Goal: Transaction & Acquisition: Purchase product/service

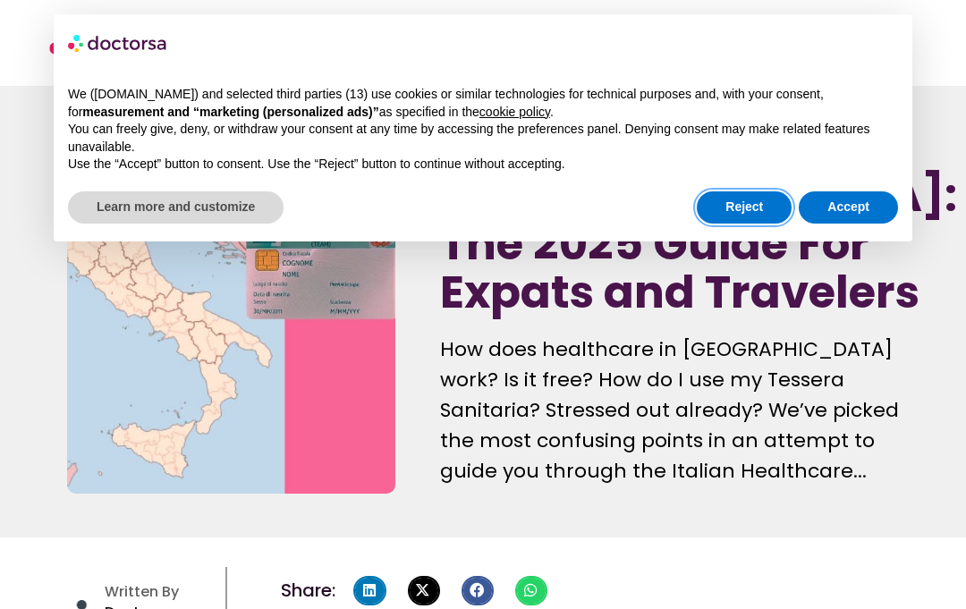
click at [746, 199] on button "Reject" at bounding box center [743, 207] width 95 height 32
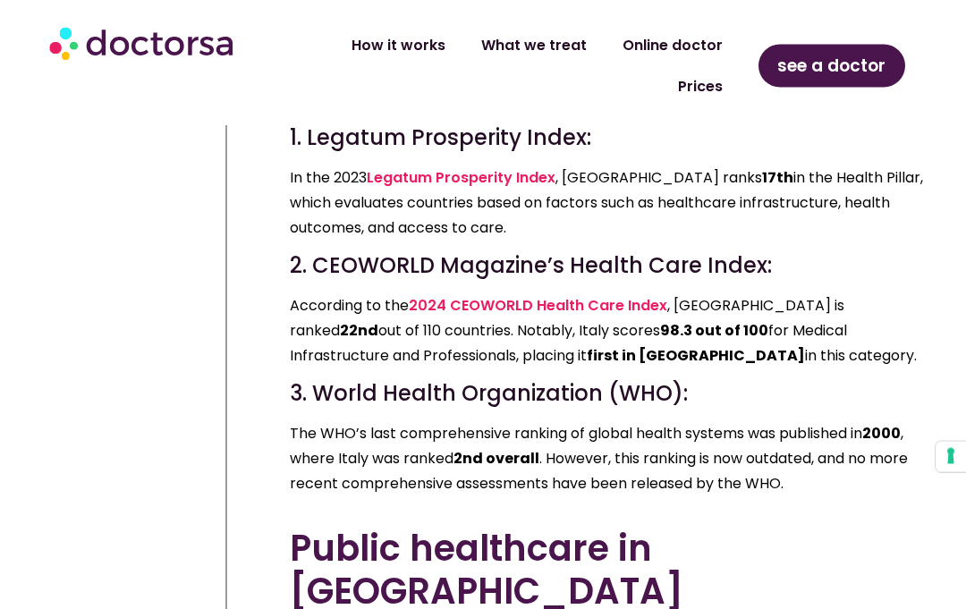
scroll to position [3597, 0]
click at [703, 80] on link "Prices" at bounding box center [700, 86] width 80 height 41
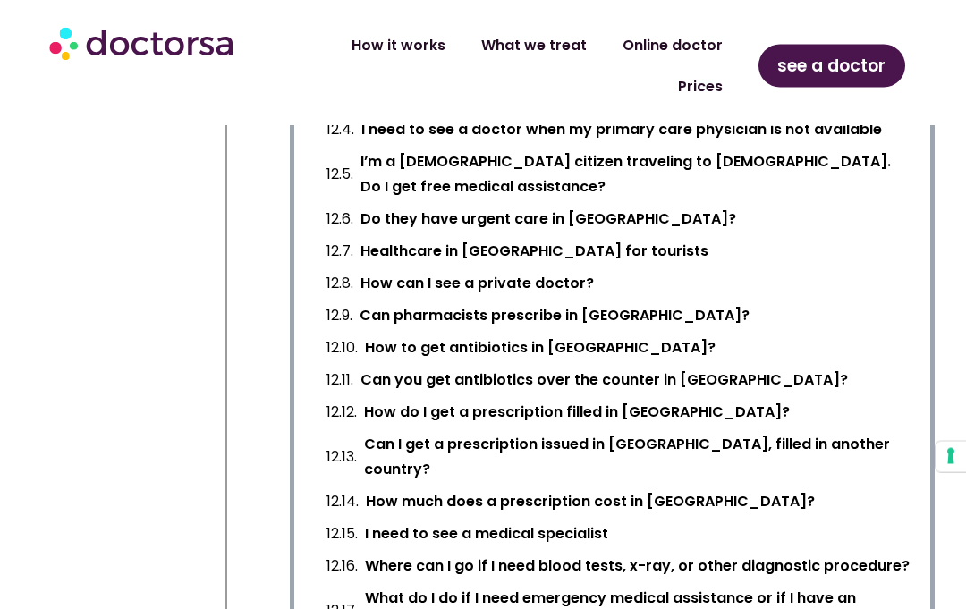
scroll to position [2773, 0]
click at [853, 63] on span "see a doctor" at bounding box center [831, 66] width 108 height 29
